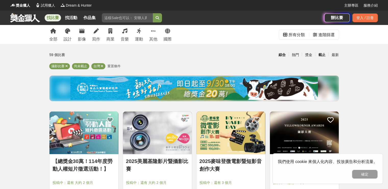
click at [320, 55] on div "截止" at bounding box center [321, 54] width 13 height 9
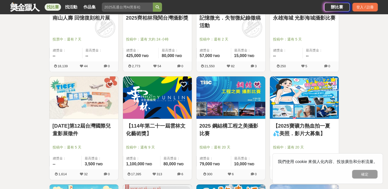
scroll to position [153, 0]
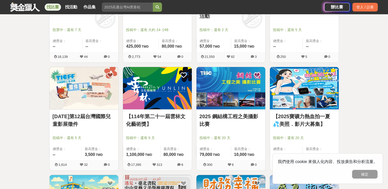
click at [170, 88] on img at bounding box center [157, 88] width 69 height 43
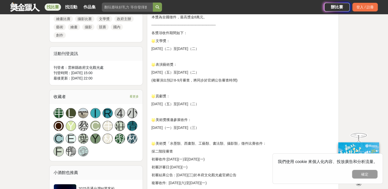
scroll to position [382, 0]
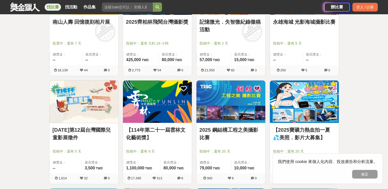
scroll to position [178, 0]
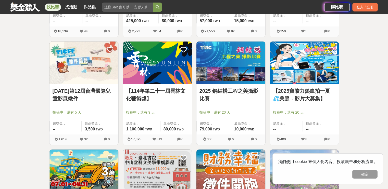
click at [239, 71] on img at bounding box center [230, 63] width 69 height 43
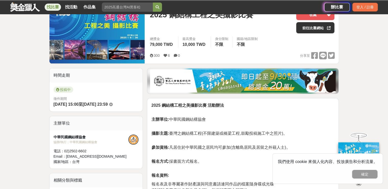
scroll to position [76, 0]
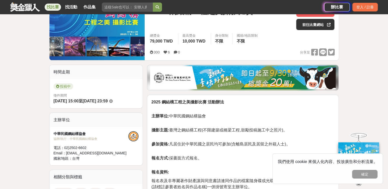
click at [58, 42] on img at bounding box center [96, 31] width 95 height 59
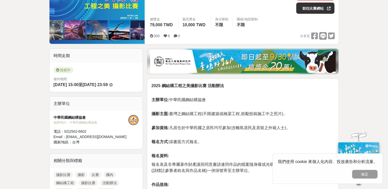
scroll to position [127, 0]
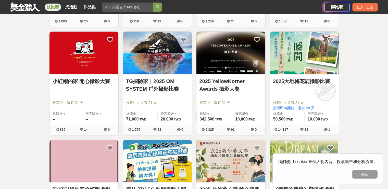
scroll to position [408, 0]
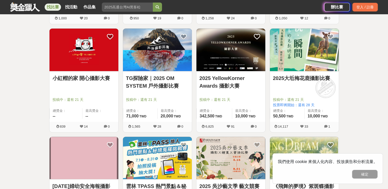
click at [221, 55] on img at bounding box center [230, 50] width 69 height 43
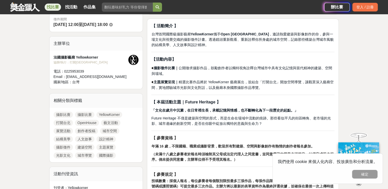
scroll to position [127, 0]
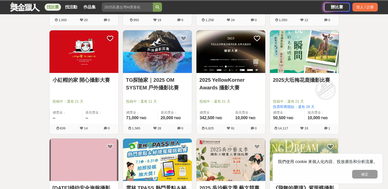
scroll to position [408, 0]
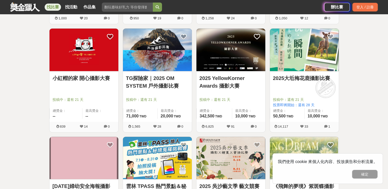
click at [301, 61] on img at bounding box center [304, 50] width 69 height 43
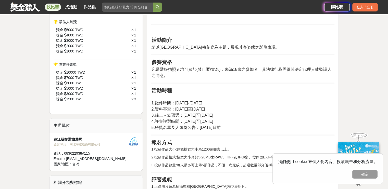
scroll to position [229, 0]
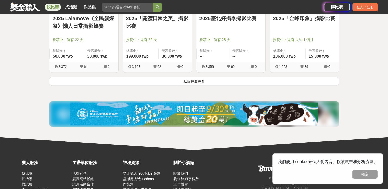
scroll to position [637, 0]
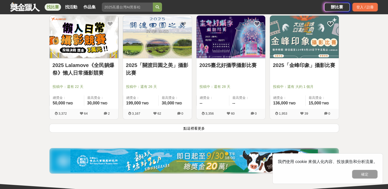
click at [189, 126] on button "點這裡看更多" at bounding box center [194, 128] width 290 height 9
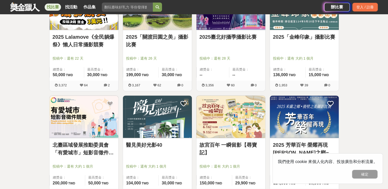
scroll to position [714, 0]
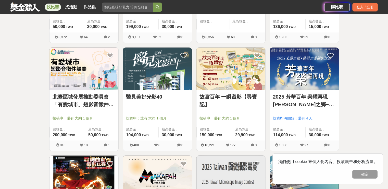
click at [312, 67] on img at bounding box center [304, 68] width 69 height 43
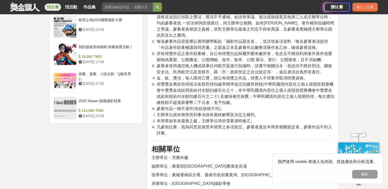
scroll to position [663, 0]
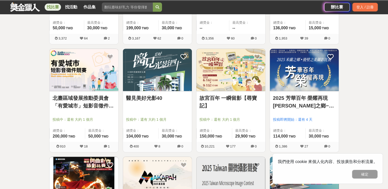
scroll to position [714, 0]
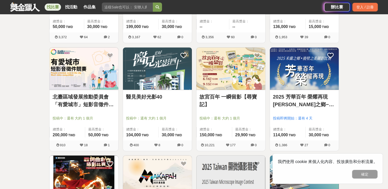
click at [166, 78] on img at bounding box center [157, 68] width 69 height 43
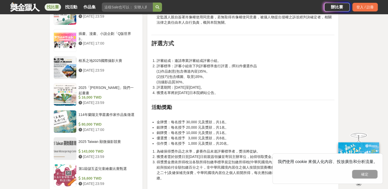
scroll to position [561, 0]
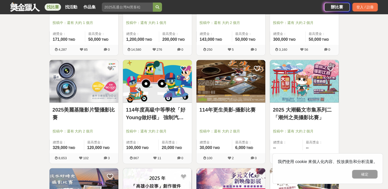
scroll to position [943, 0]
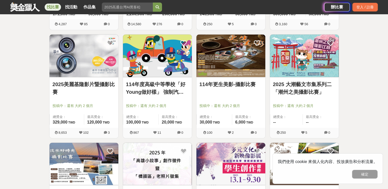
click at [154, 56] on img at bounding box center [157, 55] width 69 height 43
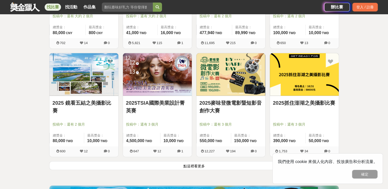
scroll to position [1351, 0]
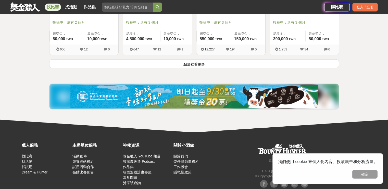
click at [196, 64] on button "點這裡看更多" at bounding box center [194, 63] width 290 height 9
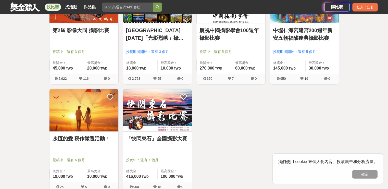
scroll to position [1530, 0]
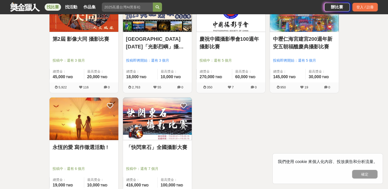
click at [151, 123] on img at bounding box center [157, 119] width 69 height 43
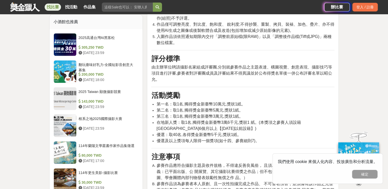
scroll to position [433, 0]
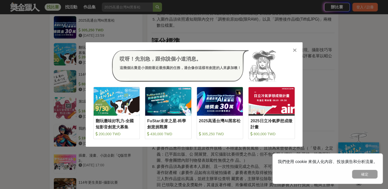
click at [297, 48] on div at bounding box center [294, 49] width 5 height 5
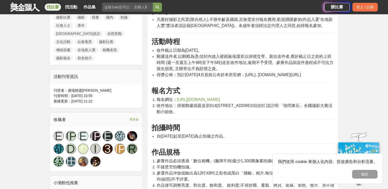
scroll to position [255, 0]
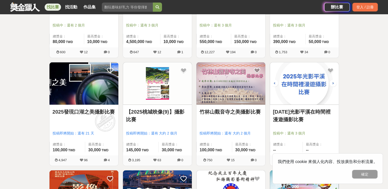
scroll to position [1530, 0]
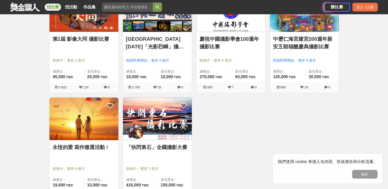
click at [93, 114] on img at bounding box center [83, 119] width 69 height 43
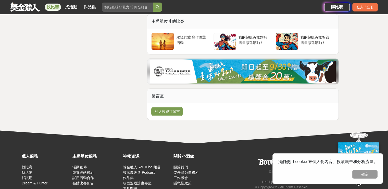
scroll to position [892, 0]
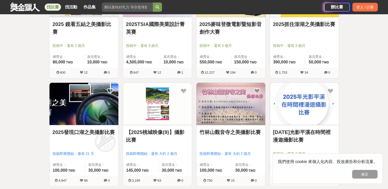
scroll to position [1326, 0]
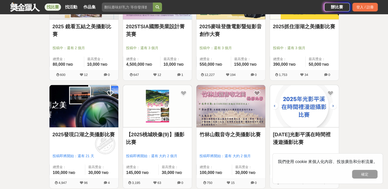
click at [252, 100] on img at bounding box center [230, 106] width 69 height 43
